Goal: Task Accomplishment & Management: Manage account settings

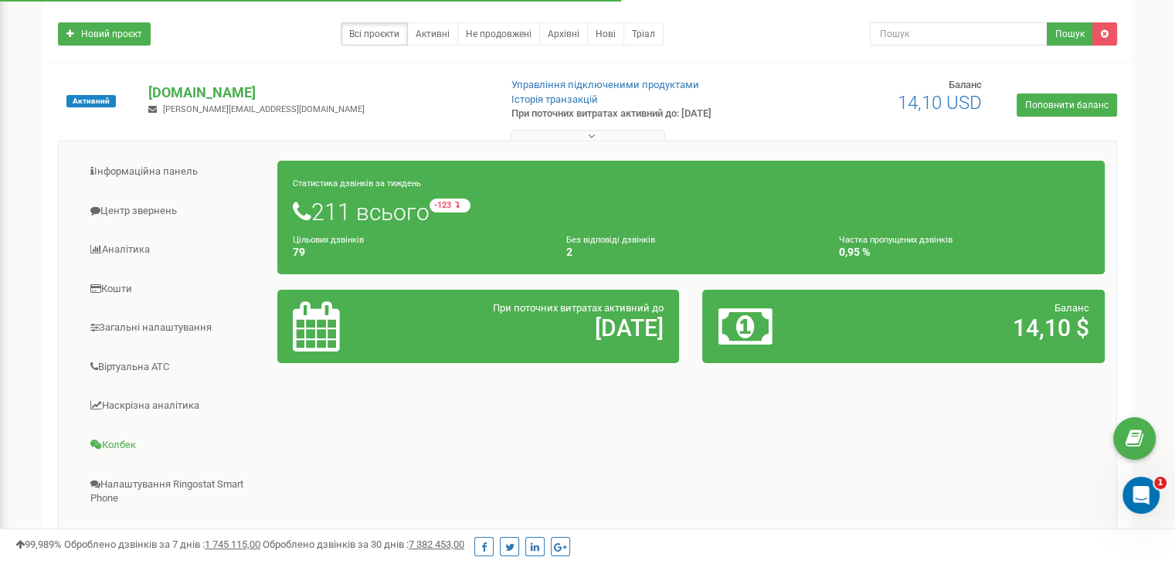
scroll to position [232, 0]
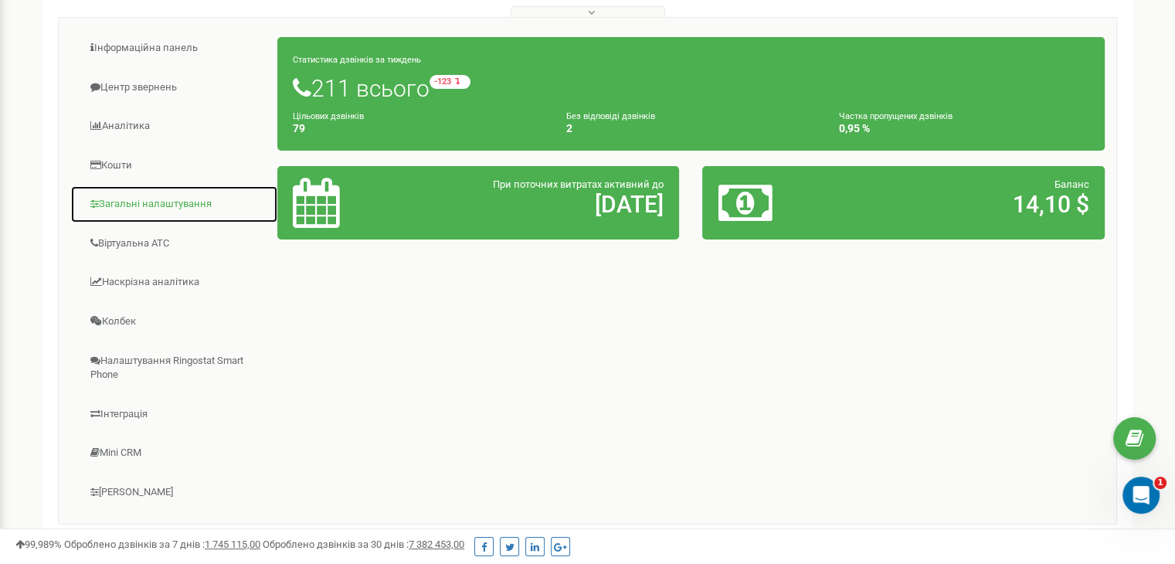
click at [136, 199] on link "Загальні налаштування" at bounding box center [174, 204] width 208 height 38
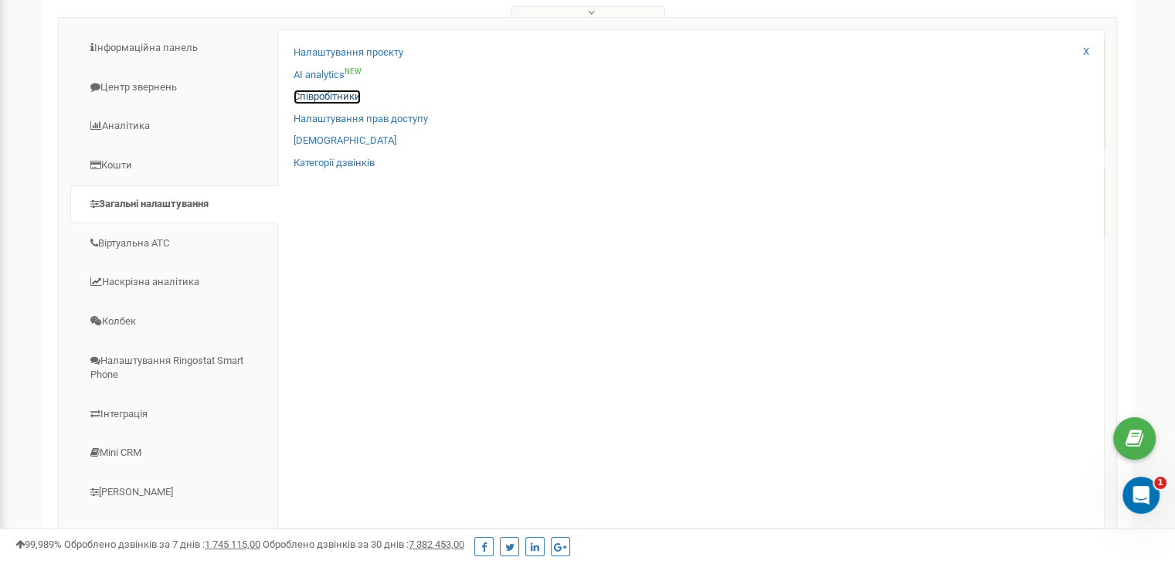
click at [331, 90] on link "Співробітники" at bounding box center [327, 97] width 67 height 15
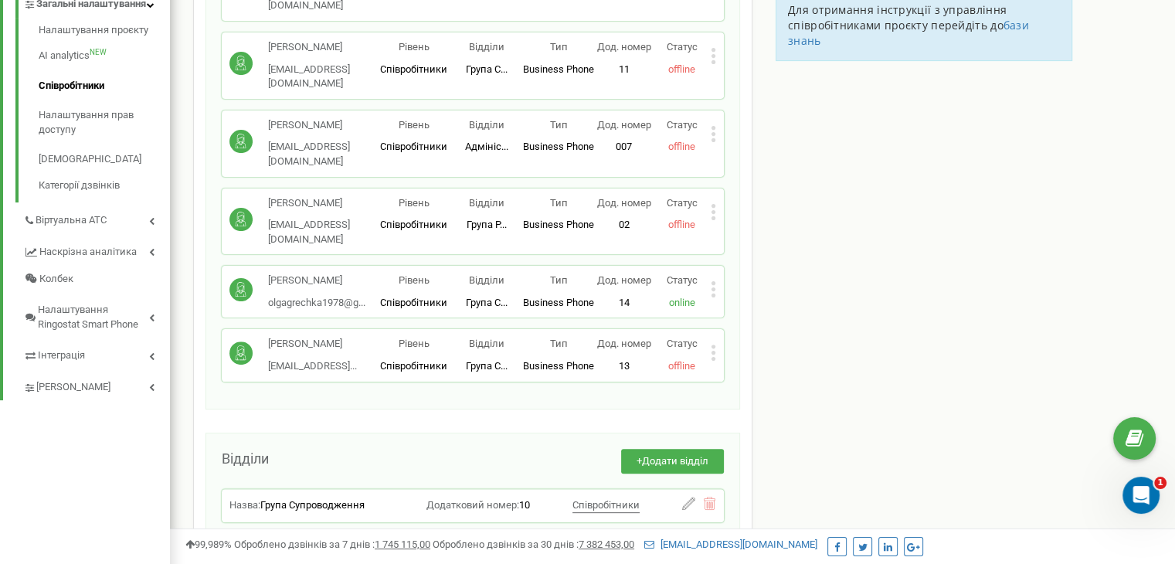
scroll to position [386, 0]
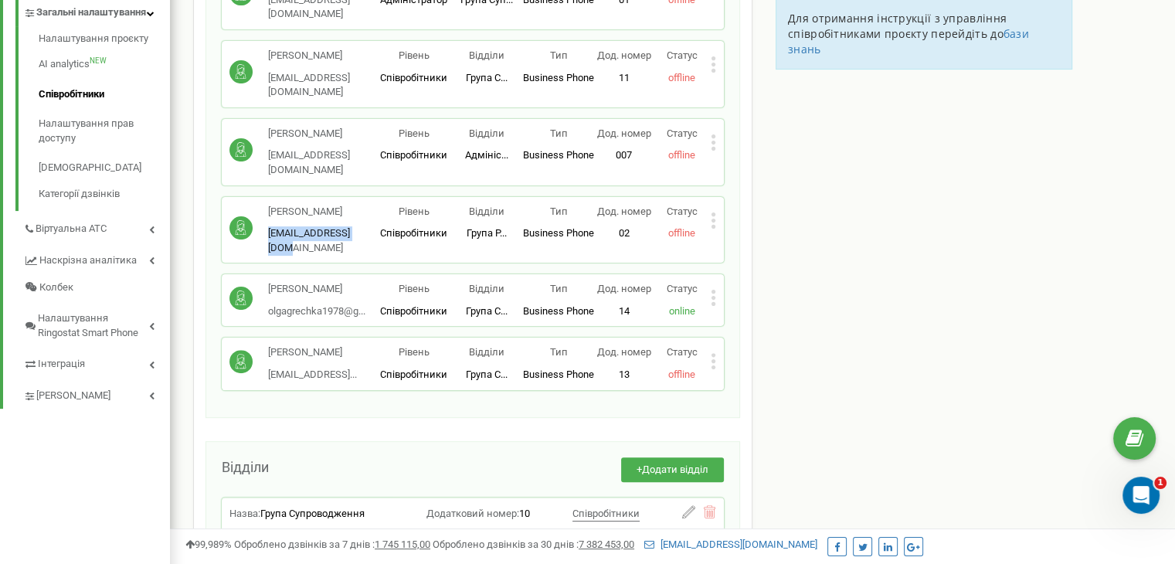
drag, startPoint x: 270, startPoint y: 174, endPoint x: 376, endPoint y: 174, distance: 106.6
click at [376, 205] on div "[PERSON_NAME] [EMAIL_ADDRESS][DOMAIN_NAME]" at bounding box center [303, 230] width 148 height 51
copy p "[EMAIL_ADDRESS][DOMAIN_NAME]"
click at [1062, 220] on div "Співробітники проєкту [DOMAIN_NAME] Співробітники + Додати співробітника [PERSO…" at bounding box center [673, 235] width 982 height 1072
click at [328, 226] on p "[EMAIL_ADDRESS][DOMAIN_NAME]" at bounding box center [323, 240] width 110 height 29
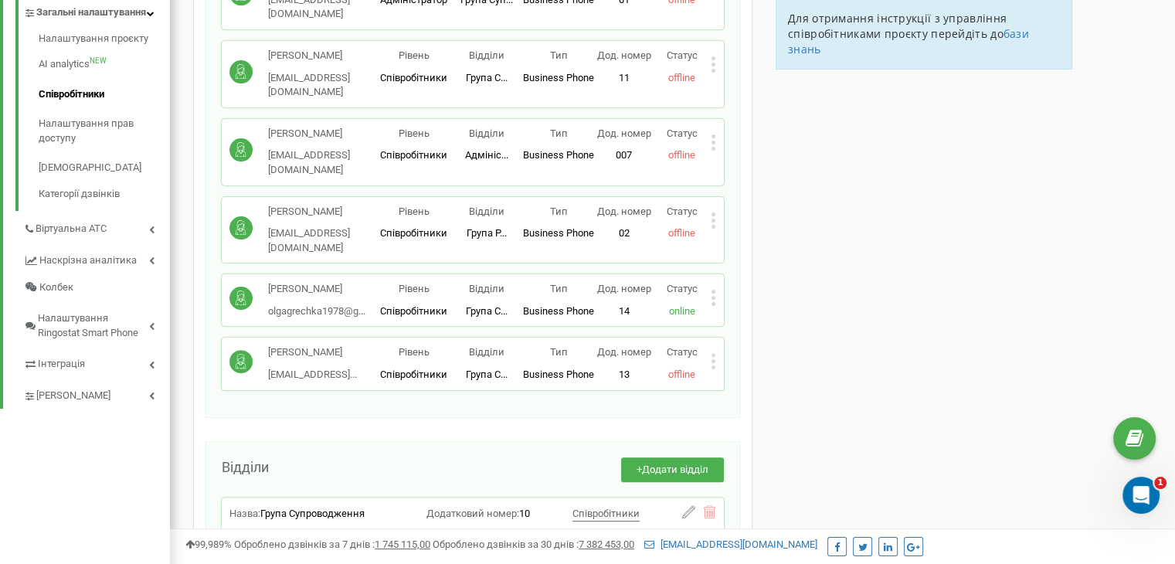
click at [708, 205] on div "Статус offline" at bounding box center [682, 223] width 58 height 36
click at [712, 212] on icon at bounding box center [713, 220] width 5 height 16
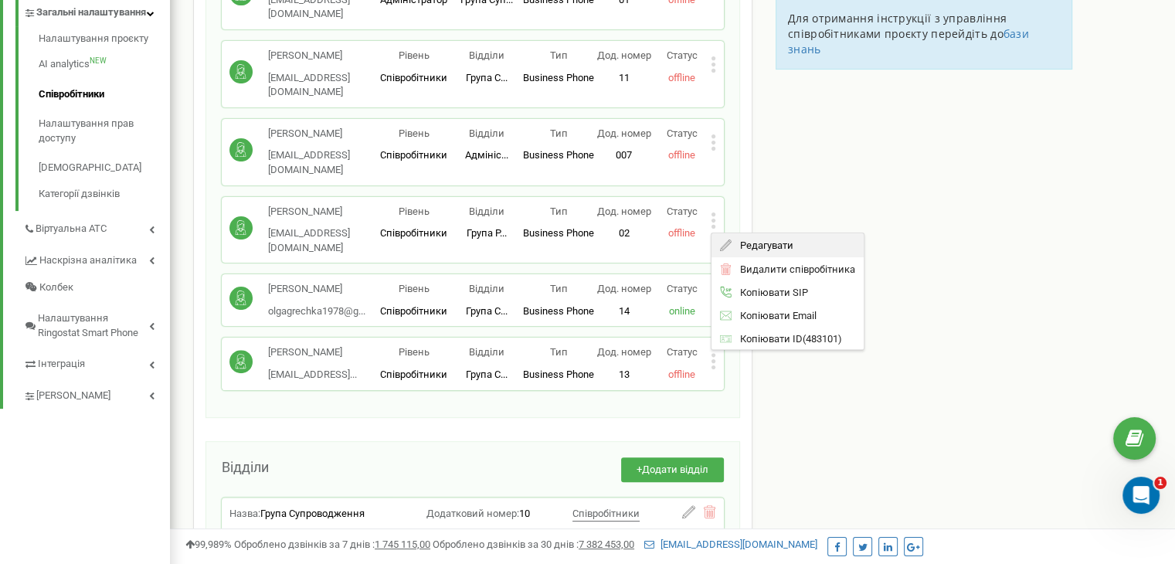
click at [780, 240] on span "Редагувати" at bounding box center [762, 245] width 61 height 10
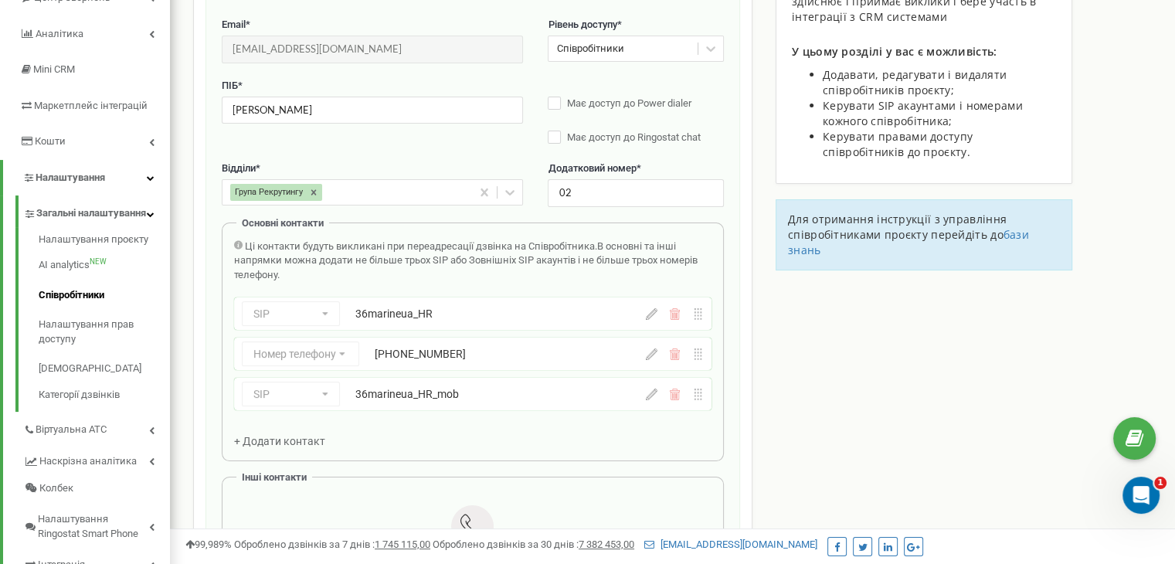
scroll to position [155, 0]
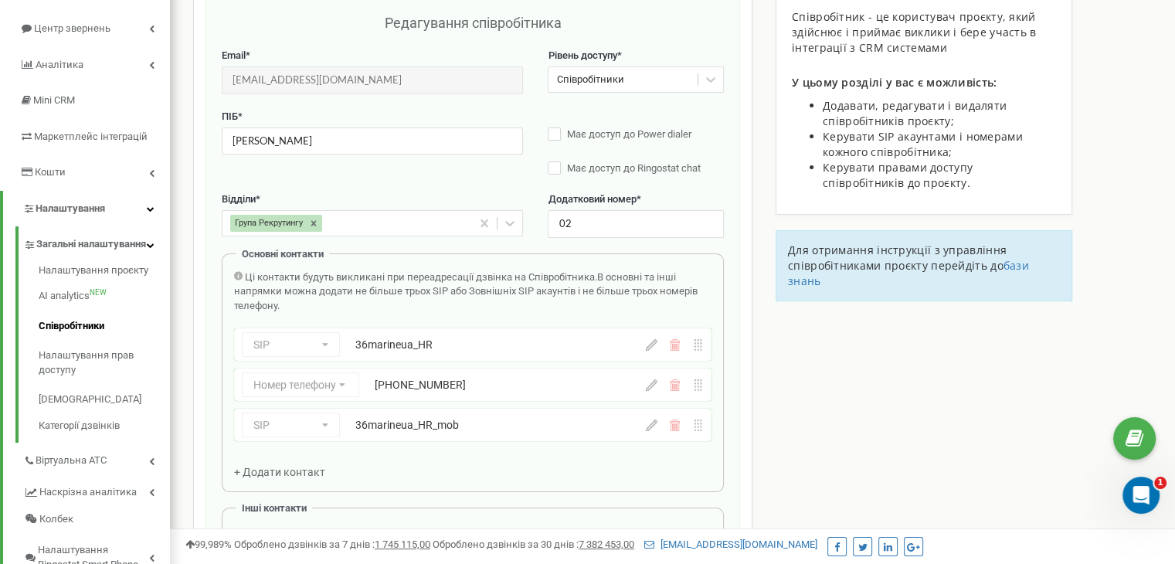
click at [434, 430] on div "36marineua_HR_mob" at bounding box center [473, 424] width 236 height 15
click at [651, 437] on div "SIP Номер телефону SIP Зовнішній SIP 36marineua_HR_mob" at bounding box center [472, 425] width 477 height 32
click at [654, 423] on icon at bounding box center [652, 426] width 12 height 12
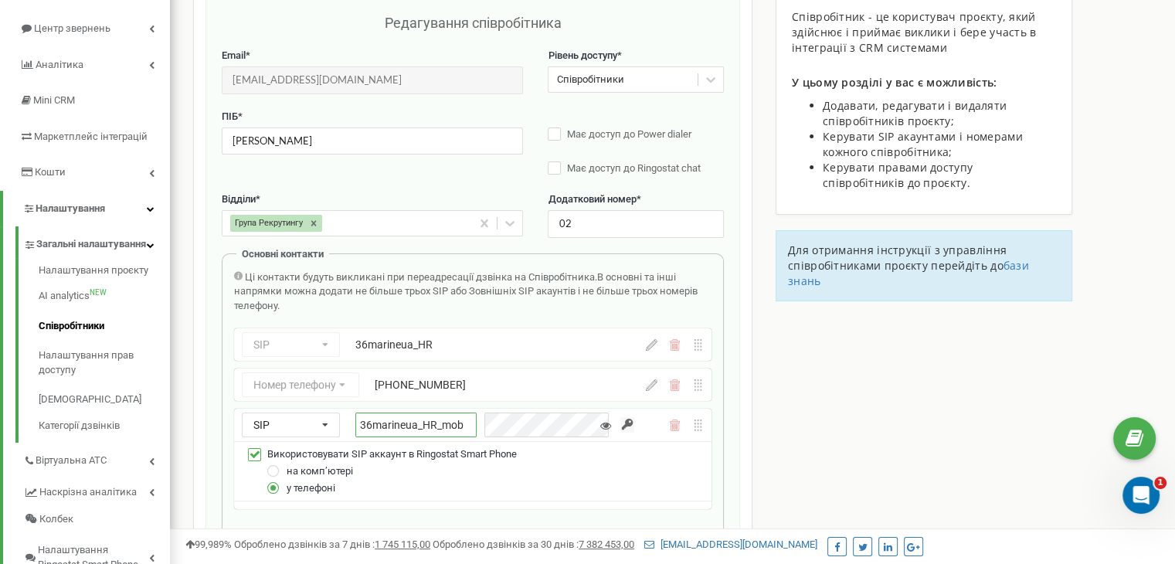
click at [383, 423] on input "36marineua_HR_mob" at bounding box center [415, 425] width 121 height 25
type input "36marineua_"
drag, startPoint x: 433, startPoint y: 424, endPoint x: 250, endPoint y: 410, distance: 182.9
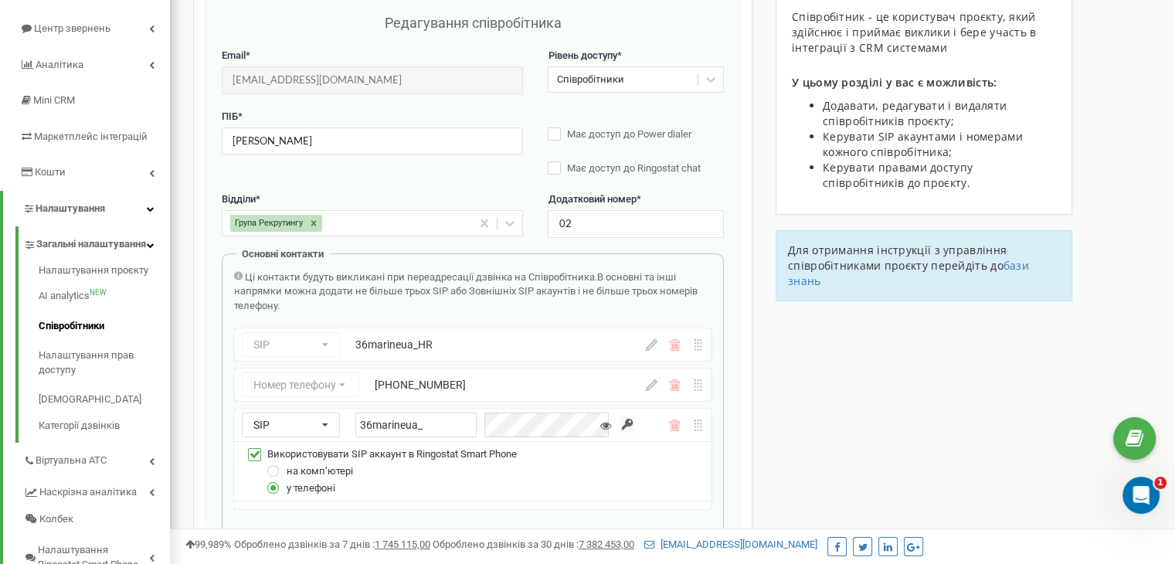
click at [250, 410] on div "SIP Номер телефону SIP Зовнішній SIP 36marineua_" at bounding box center [472, 425] width 477 height 32
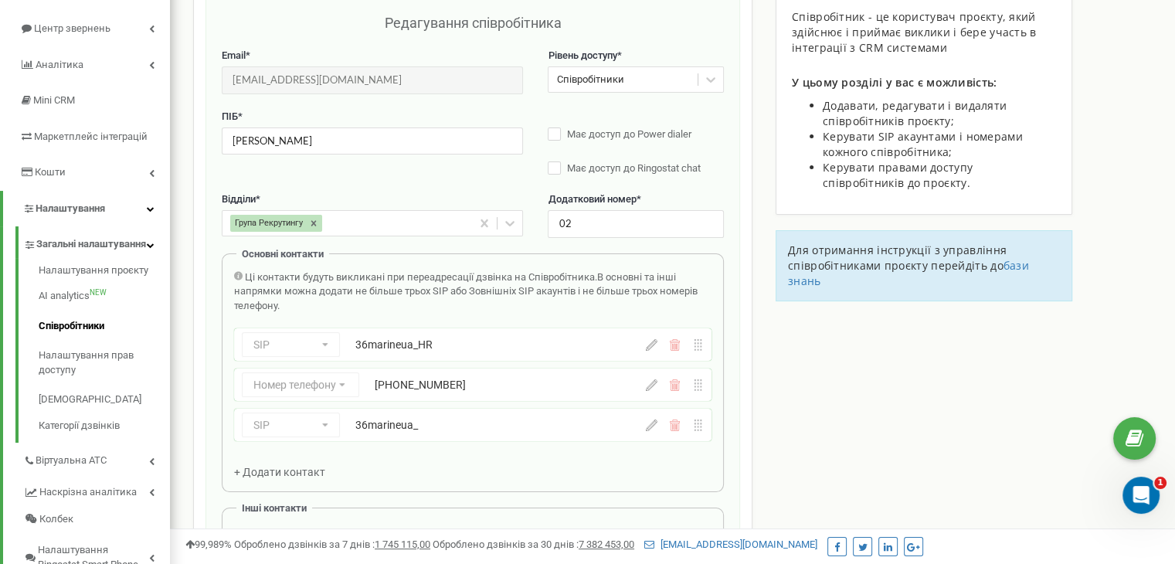
click at [412, 345] on div "36marineua_HR" at bounding box center [473, 344] width 236 height 15
click at [652, 346] on icon at bounding box center [652, 345] width 12 height 12
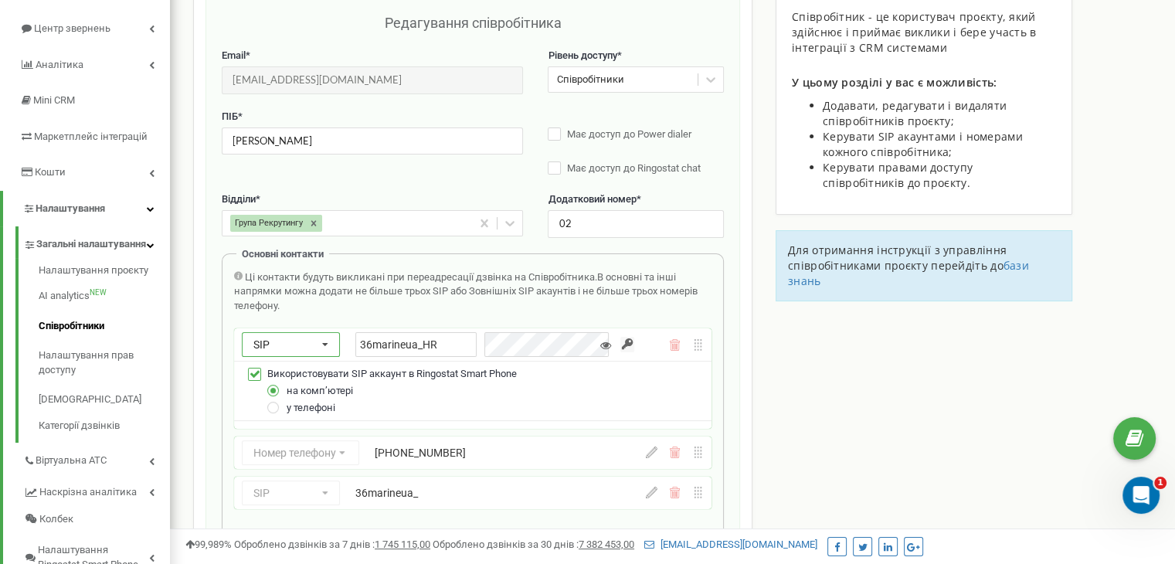
drag, startPoint x: 444, startPoint y: 345, endPoint x: 312, endPoint y: 338, distance: 132.3
click at [312, 338] on div "SIP Номер телефону SIP Зовнішній SIP 36marineua_HR" at bounding box center [438, 344] width 392 height 25
click at [652, 503] on div "SIP Номер телефону SIP Зовнішній SIP 36marineua_" at bounding box center [472, 493] width 477 height 32
click at [652, 493] on icon at bounding box center [652, 493] width 12 height 12
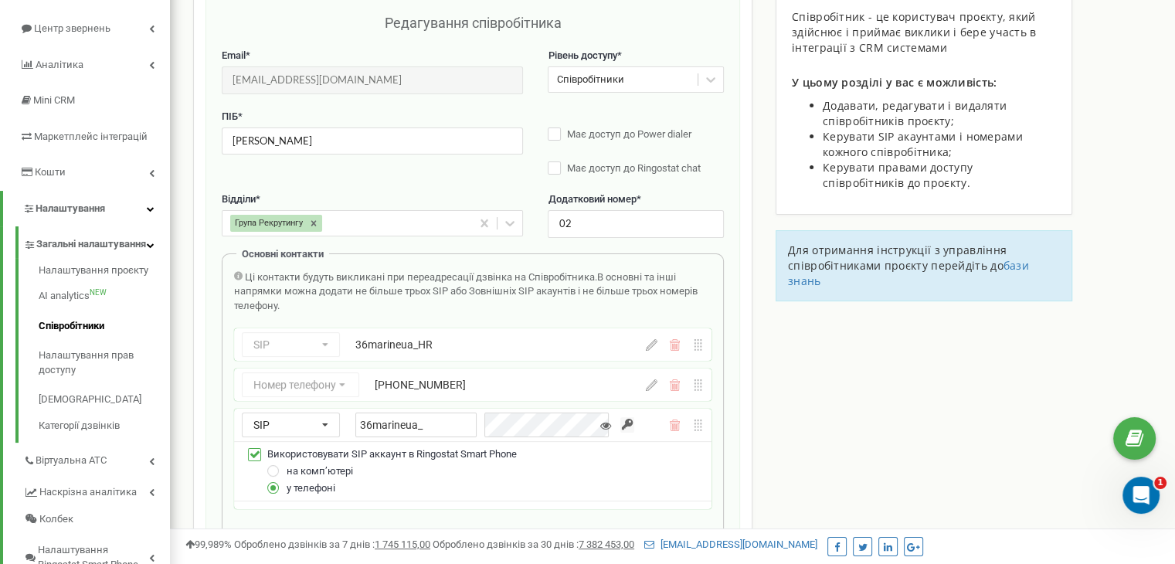
drag, startPoint x: 433, startPoint y: 495, endPoint x: 318, endPoint y: 455, distance: 121.9
click at [303, 460] on div "SIP Номер телефону SIP Зовнішній SIP 36marineua_ Використовувати SIP аккаунт в …" at bounding box center [472, 459] width 477 height 100
paste input "HR"
type input "36marineua_HR_mob"
drag, startPoint x: 433, startPoint y: 427, endPoint x: 278, endPoint y: 418, distance: 155.6
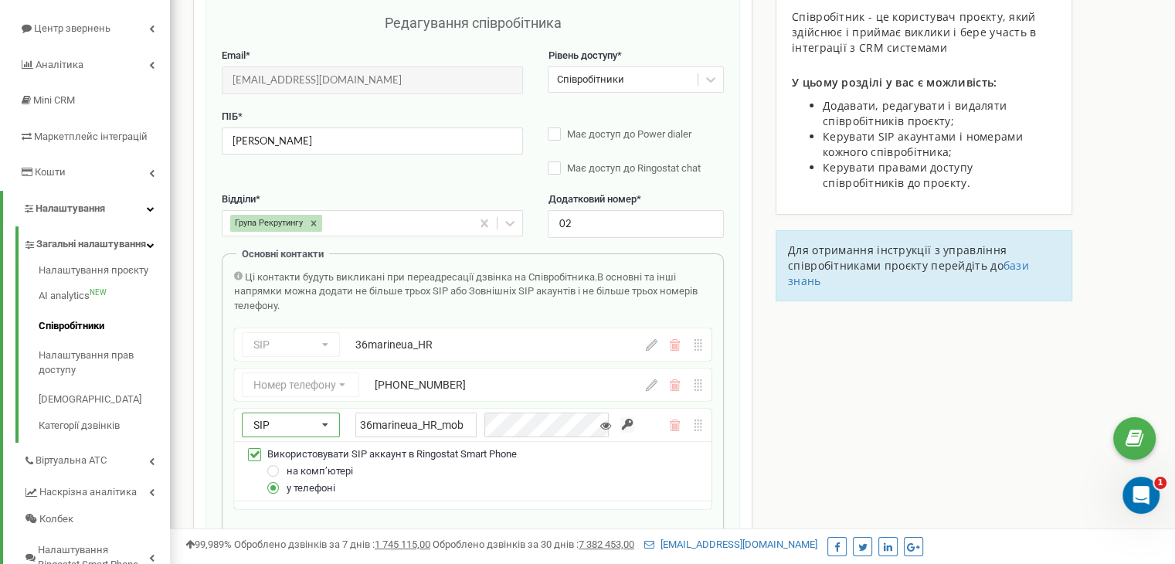
click at [278, 418] on div "SIP Номер телефону SIP Зовнішній SIP 36marineua_HR_mob" at bounding box center [438, 425] width 392 height 25
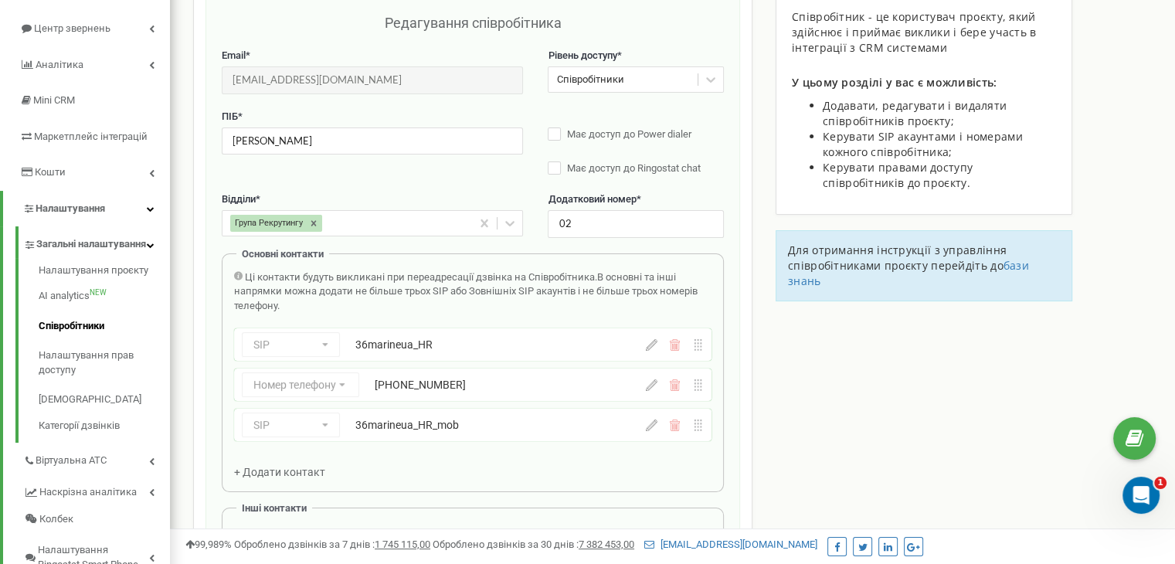
click at [650, 344] on icon at bounding box center [652, 345] width 12 height 12
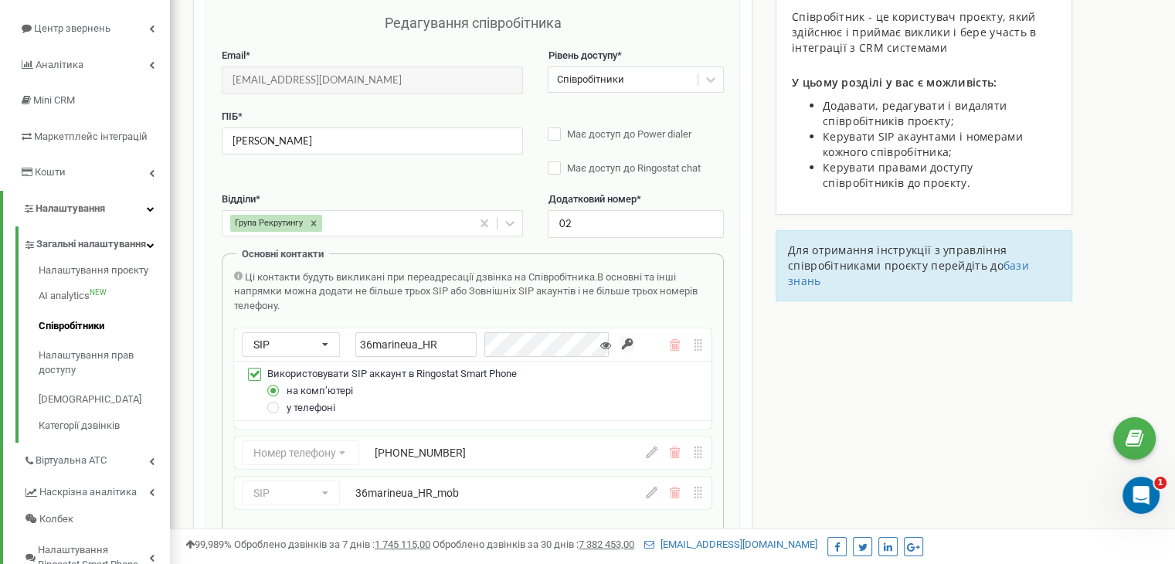
click at [607, 345] on icon at bounding box center [605, 345] width 11 height 11
click at [787, 356] on div "Співробітники проєкту [DOMAIN_NAME] Редагування співробітника Email * [EMAIL_AD…" at bounding box center [673, 574] width 982 height 1286
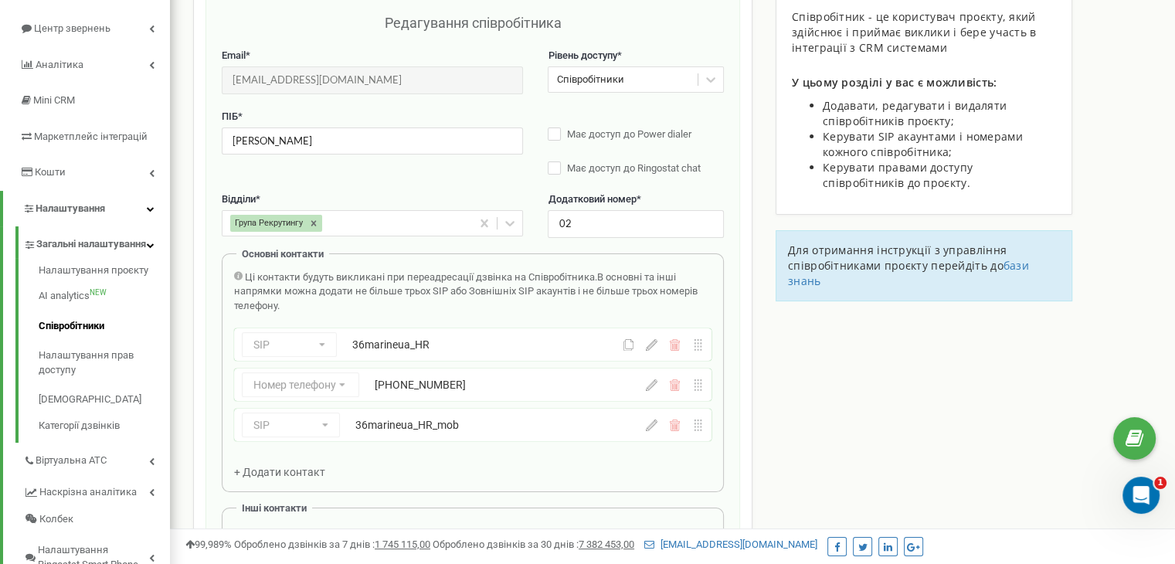
click at [554, 344] on div "36marineua_HR" at bounding box center [466, 344] width 229 height 15
click at [651, 346] on icon at bounding box center [652, 345] width 12 height 12
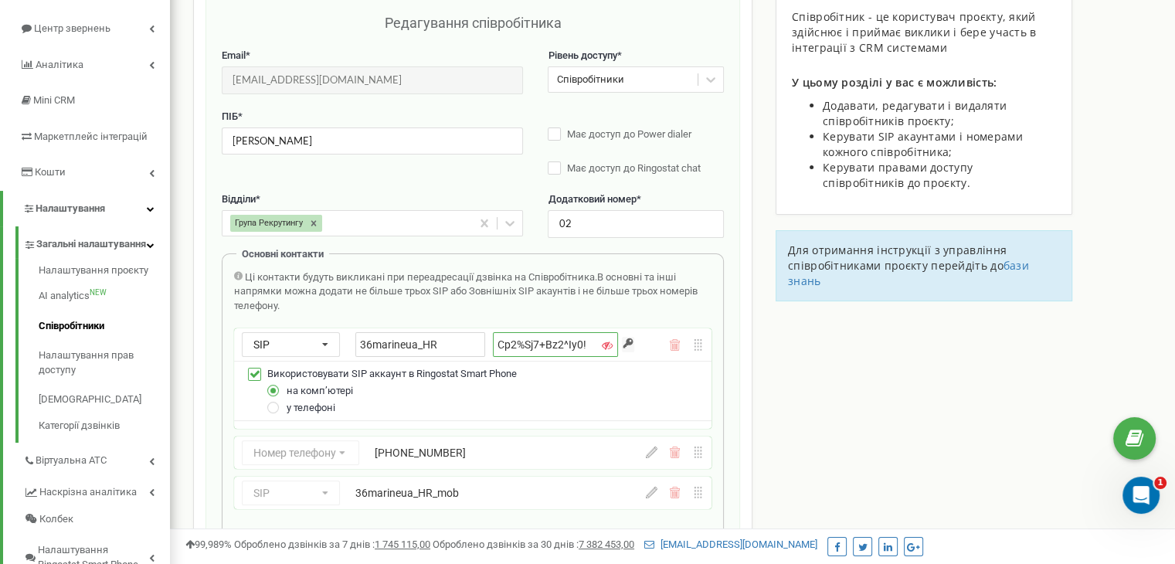
click at [588, 345] on input "Cp2%Sj7+Bz2^Iy0!" at bounding box center [555, 344] width 125 height 25
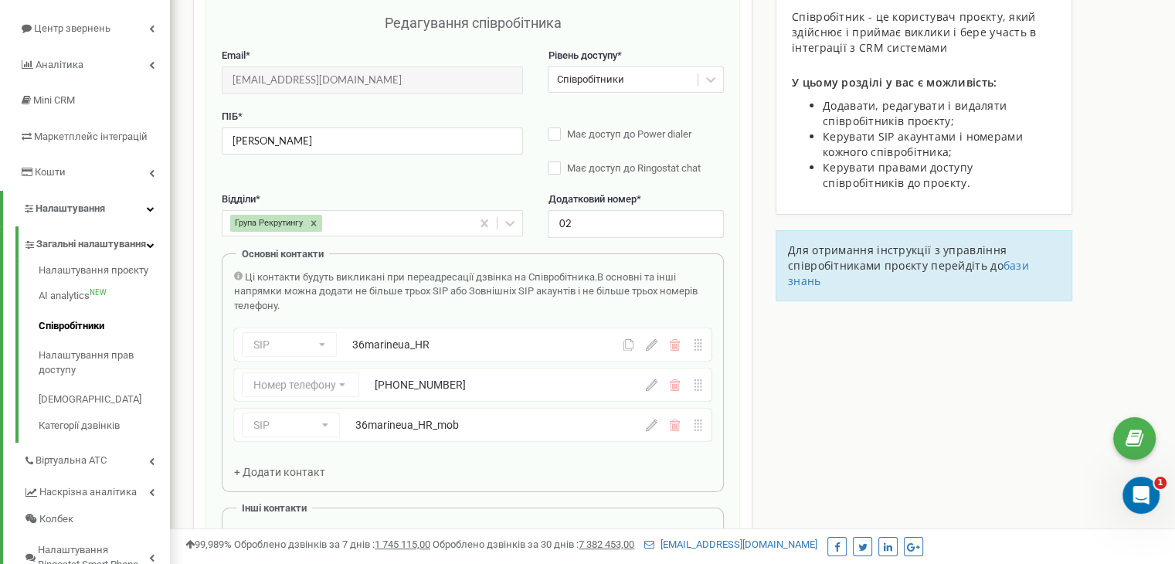
click at [773, 372] on div "Співробітники проєкту [DOMAIN_NAME] Редагування співробітника Email * [EMAIL_AD…" at bounding box center [673, 540] width 982 height 1219
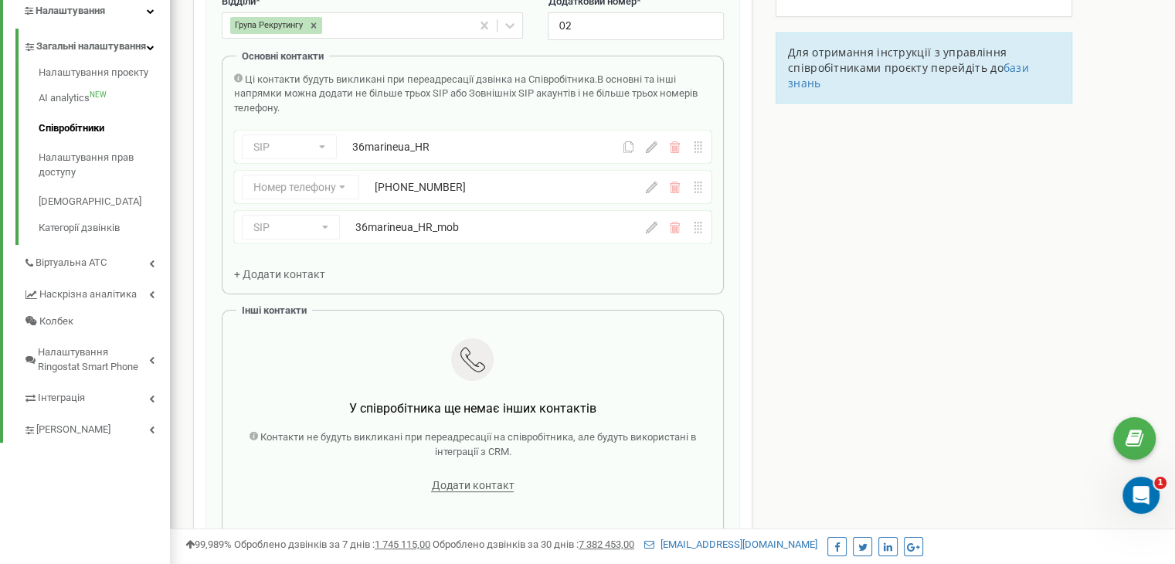
scroll to position [352, 0]
click at [652, 226] on icon at bounding box center [652, 229] width 12 height 12
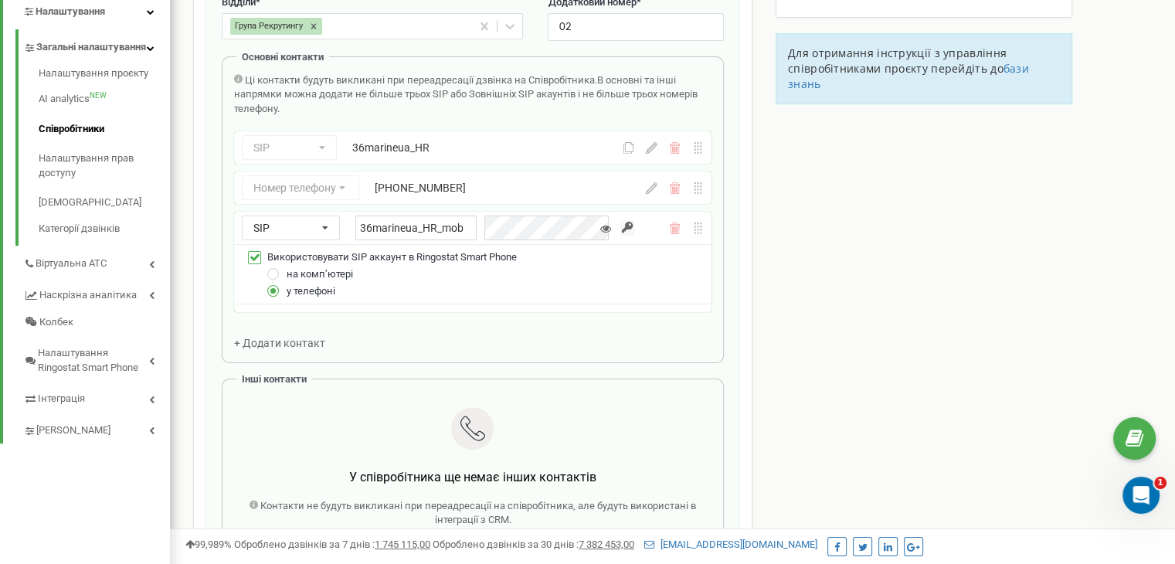
click at [607, 226] on icon at bounding box center [605, 228] width 11 height 11
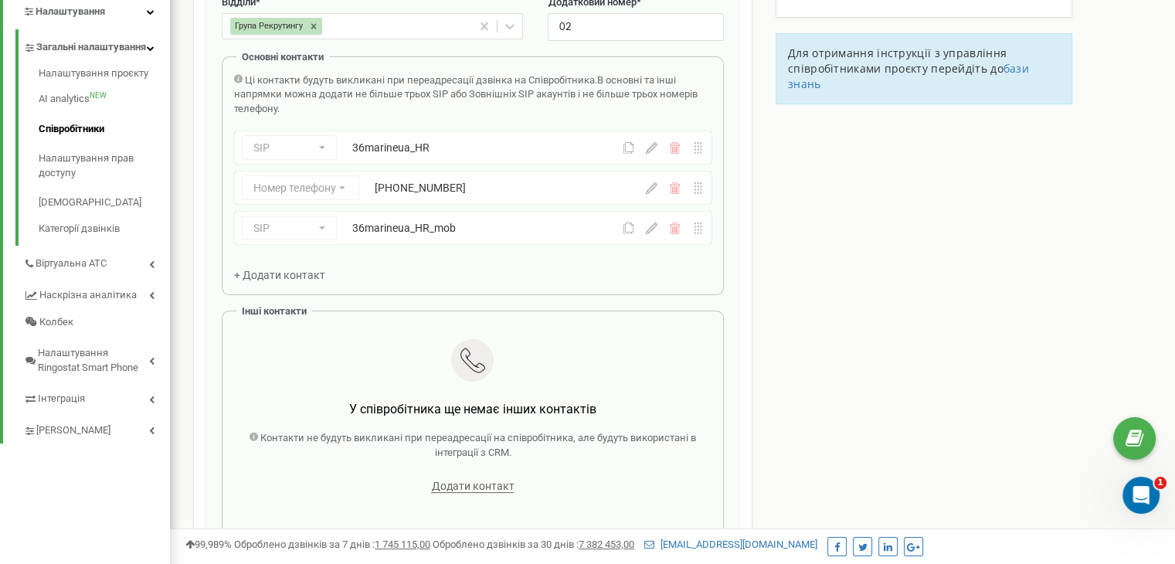
click at [830, 256] on div "Співробітники проєкту [DOMAIN_NAME] Редагування співробітника Email * [EMAIL_AD…" at bounding box center [673, 343] width 982 height 1219
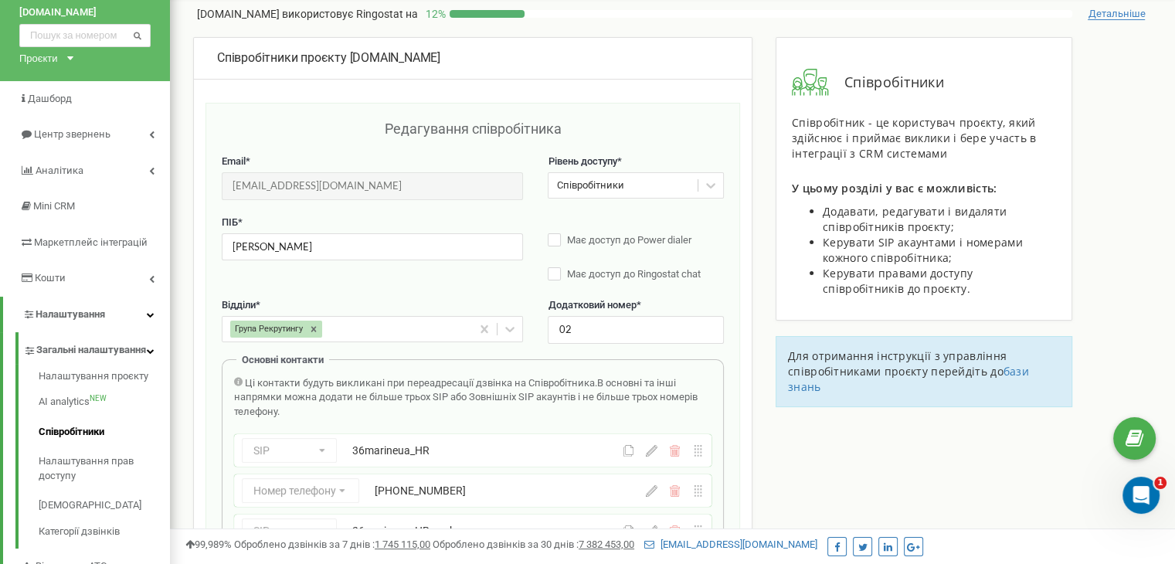
scroll to position [0, 0]
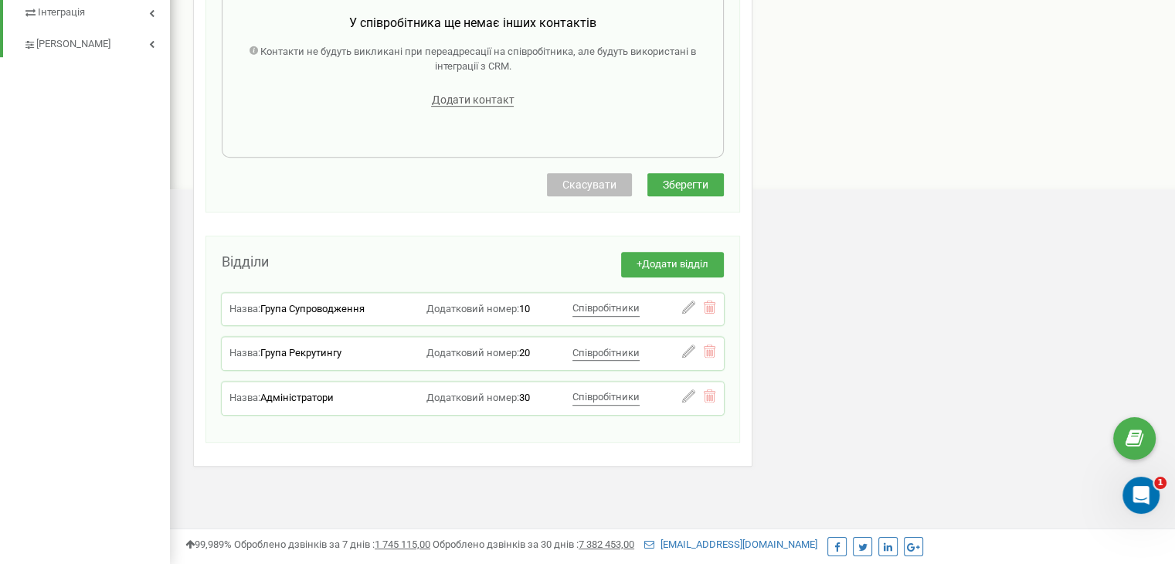
click at [697, 180] on span "Зберегти" at bounding box center [686, 184] width 46 height 12
